Goal: Information Seeking & Learning: Learn about a topic

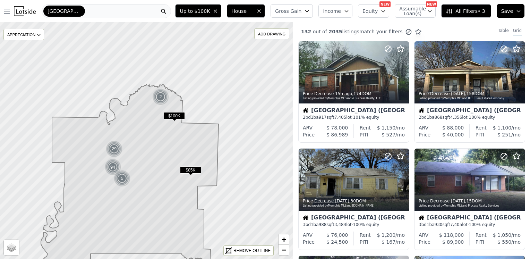
click at [80, 9] on div "[GEOGRAPHIC_DATA]" at bounding box center [106, 11] width 129 height 14
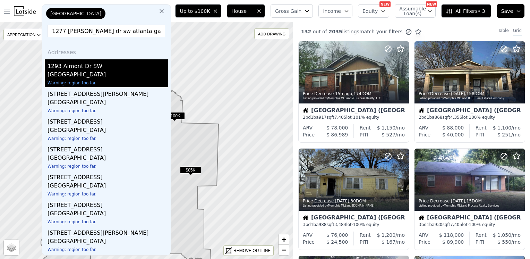
type input "1277 [PERSON_NAME] dr sw atlanta ga 30310"
click at [78, 71] on div "[GEOGRAPHIC_DATA]" at bounding box center [107, 75] width 120 height 10
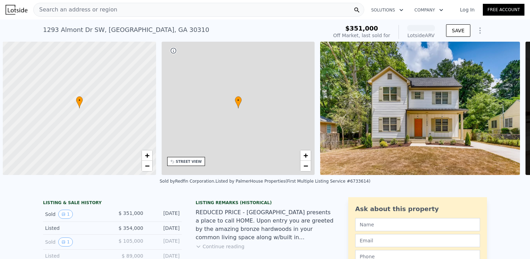
scroll to position [0, 3]
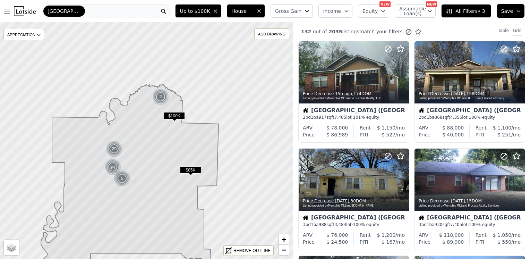
click at [80, 9] on div "[GEOGRAPHIC_DATA]" at bounding box center [106, 11] width 129 height 14
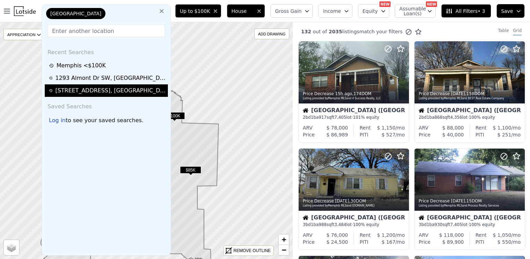
click at [87, 89] on div "[STREET_ADDRESS][PERSON_NAME]" at bounding box center [110, 90] width 111 height 8
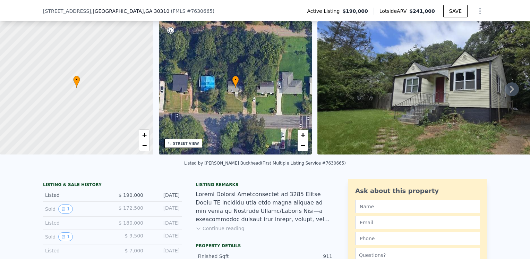
scroll to position [32, 0]
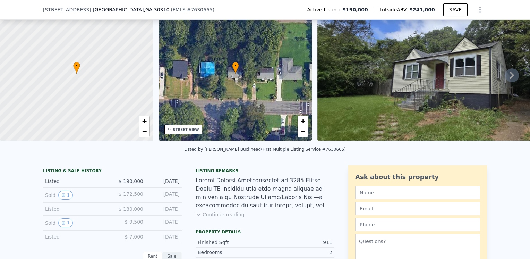
click at [224, 218] on button "Continue reading" at bounding box center [220, 214] width 49 height 7
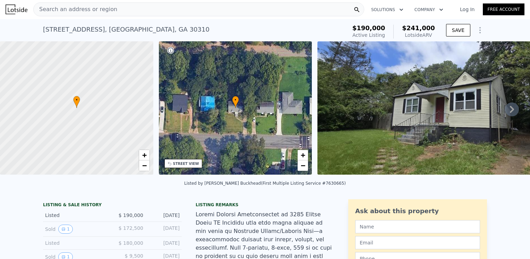
scroll to position [0, 0]
